Goal: Task Accomplishment & Management: Use online tool/utility

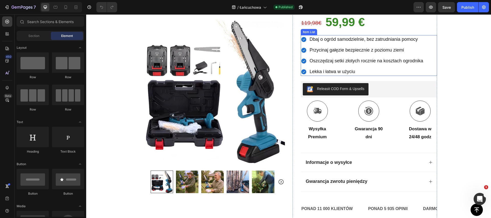
scroll to position [135, 0]
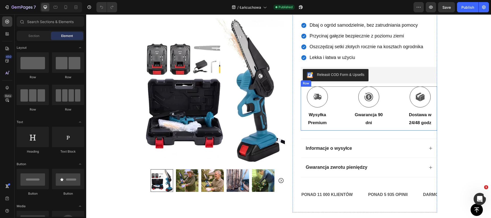
click at [345, 110] on div "Icon Wysyłka Premium Text Block Icon Gwarancja 90 dni Text Block Icon Dostawa w…" at bounding box center [369, 108] width 136 height 44
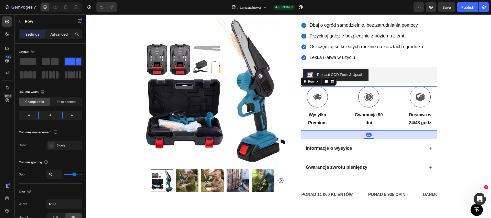
click at [57, 30] on div "Advanced" at bounding box center [59, 34] width 26 height 8
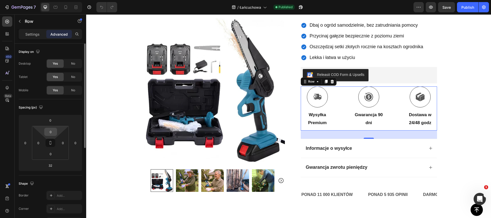
click at [52, 131] on input "0" at bounding box center [51, 132] width 10 height 8
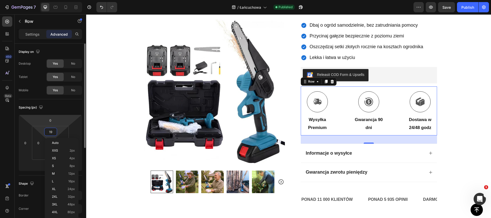
type input "20"
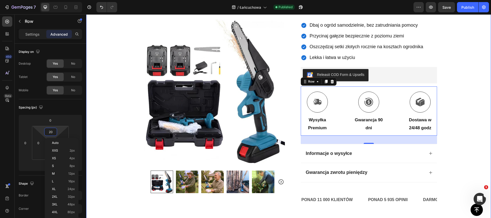
click at [470, 77] on div "Icon Płatność przy odbiorze i darmowa dostawa Text Block Row Icon 84 000+ zadow…" at bounding box center [288, 53] width 405 height 328
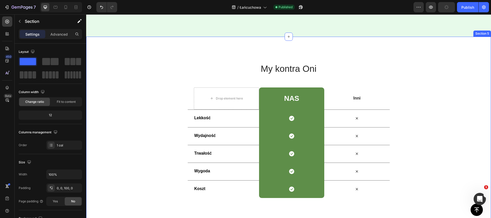
scroll to position [931, 0]
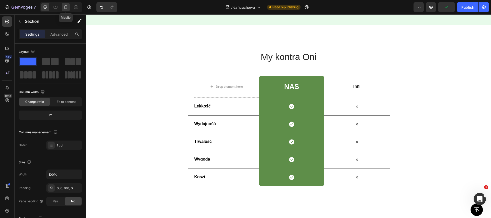
click at [69, 7] on div at bounding box center [66, 7] width 8 height 8
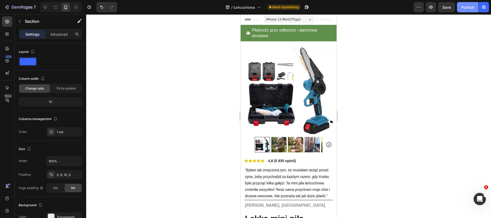
click at [463, 9] on div "Publish" at bounding box center [468, 7] width 13 height 5
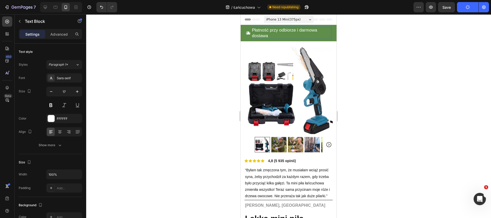
click at [274, 34] on p "Płatność przy odbiorze i darmowa dostawa" at bounding box center [291, 32] width 79 height 11
click at [259, 32] on p "Płatność przy odbiorze i darmowa dostawa" at bounding box center [291, 32] width 79 height 11
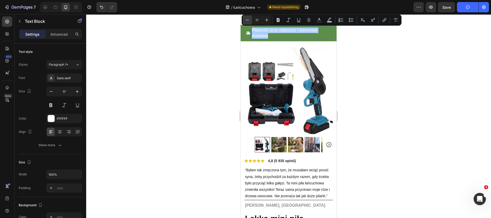
click at [248, 20] on icon "Editor contextual toolbar" at bounding box center [247, 19] width 5 height 5
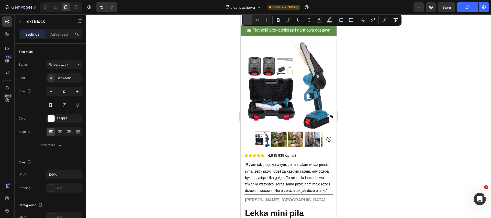
click at [248, 20] on icon "Editor contextual toolbar" at bounding box center [247, 19] width 5 height 5
click at [246, 22] on icon "Editor contextual toolbar" at bounding box center [247, 19] width 5 height 5
type input "14"
click at [204, 37] on div at bounding box center [288, 115] width 405 height 203
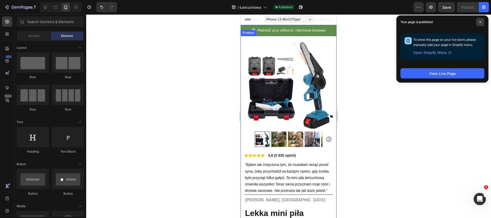
click at [480, 23] on icon at bounding box center [480, 22] width 3 height 3
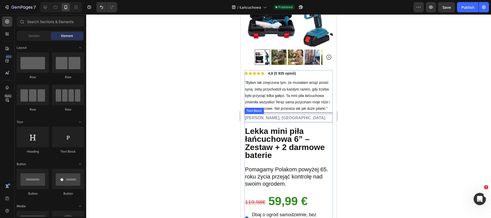
click at [261, 118] on strong "[PERSON_NAME], [GEOGRAPHIC_DATA]" at bounding box center [285, 117] width 80 height 4
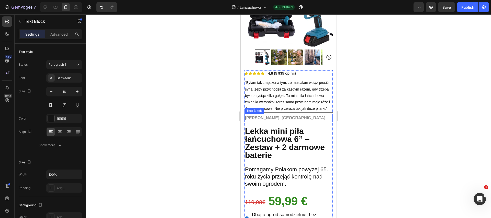
scroll to position [80, 0]
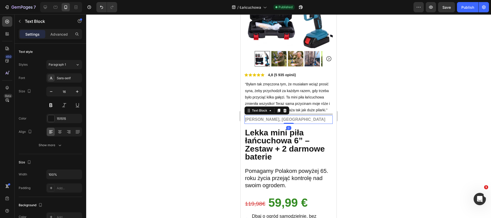
click at [263, 118] on strong "[PERSON_NAME], [GEOGRAPHIC_DATA]" at bounding box center [285, 119] width 80 height 4
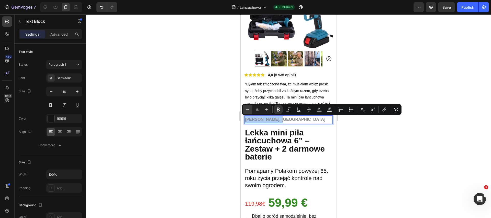
click at [246, 111] on icon "Editor contextual toolbar" at bounding box center [247, 109] width 5 height 5
type input "14"
click at [201, 110] on div at bounding box center [288, 115] width 405 height 203
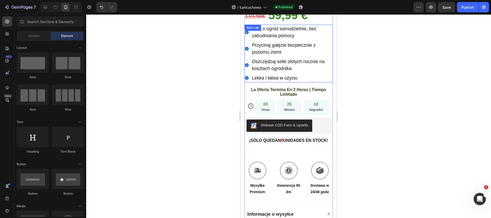
scroll to position [266, 0]
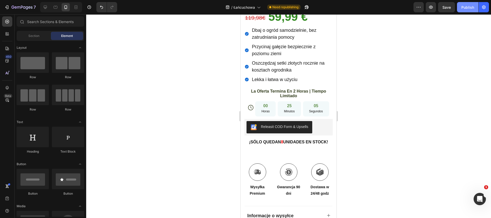
click at [464, 9] on div "Publish" at bounding box center [468, 7] width 13 height 5
